Goal: Information Seeking & Learning: Learn about a topic

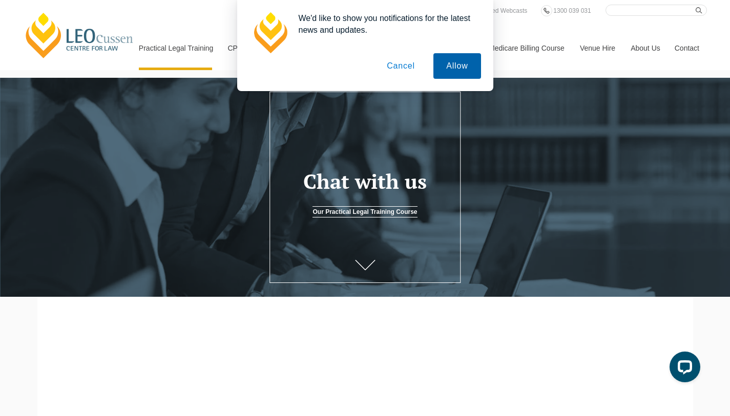
click at [448, 71] on button "Allow" at bounding box center [456, 66] width 47 height 26
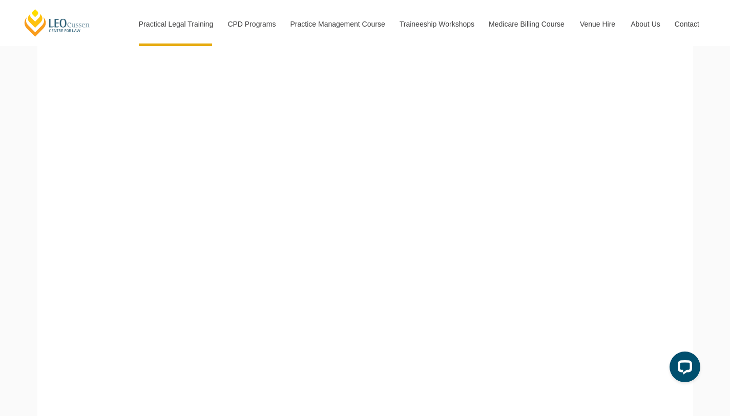
scroll to position [441, 0]
